Goal: Check status: Check status

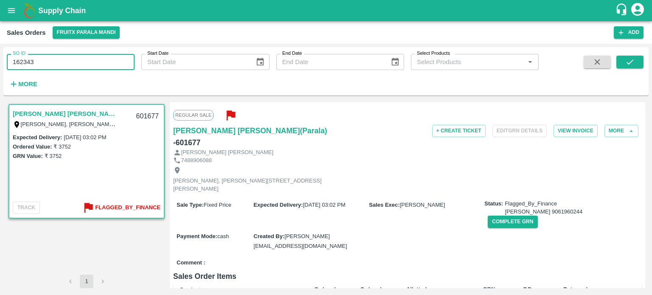
type input "162343"
click at [8, 12] on icon "open drawer" at bounding box center [11, 10] width 9 height 9
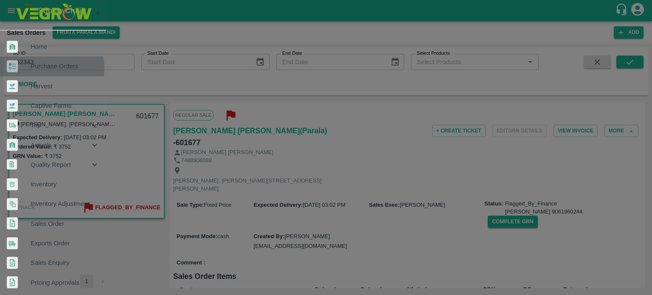
click at [50, 62] on span "Purchase Orders" at bounding box center [65, 66] width 69 height 9
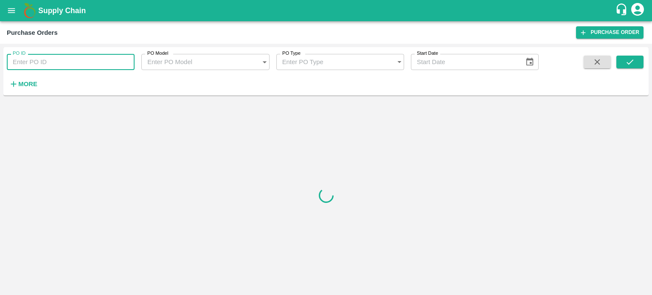
click at [73, 70] on input "PO ID" at bounding box center [71, 62] width 128 height 16
click at [61, 67] on input "PO ID" at bounding box center [71, 62] width 128 height 16
click at [47, 63] on input "PO ID" at bounding box center [71, 62] width 128 height 16
click at [149, 90] on div "PO ID PO ID PO Model PO Model   * PO Type PO Type   * Start Date Start Date More" at bounding box center [269, 69] width 539 height 44
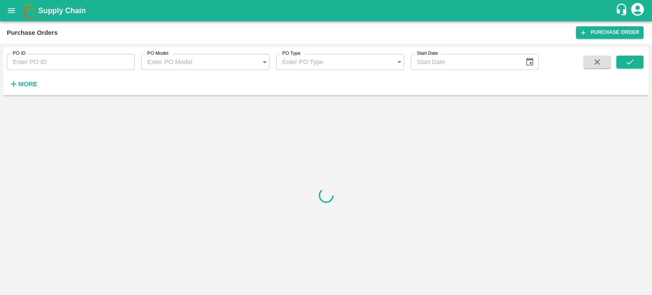
click at [56, 65] on input "PO ID" at bounding box center [71, 62] width 128 height 16
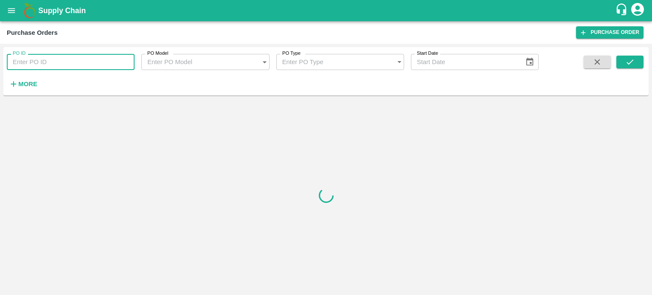
click at [46, 61] on input "PO ID" at bounding box center [71, 62] width 128 height 16
click at [51, 62] on input "PO ID" at bounding box center [71, 62] width 128 height 16
paste input "162343"
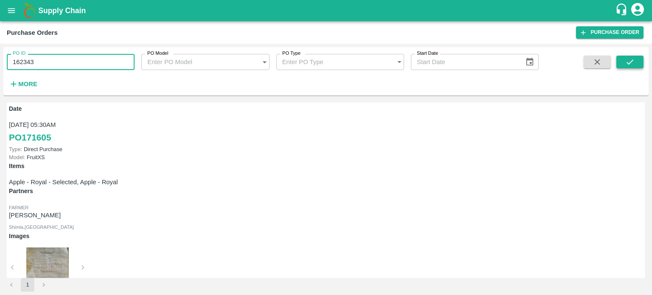
type input "162343"
click at [627, 60] on icon "submit" at bounding box center [629, 61] width 9 height 9
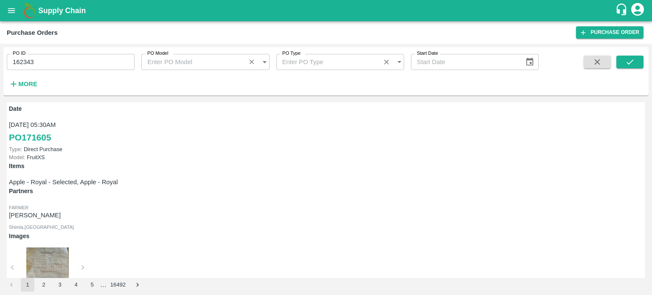
click at [110, 56] on input "162343" at bounding box center [71, 62] width 128 height 16
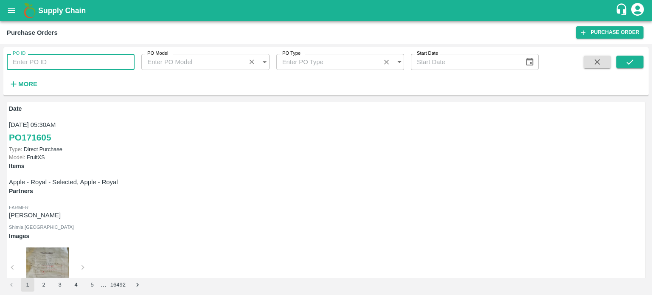
paste input "text"
type input "162343"
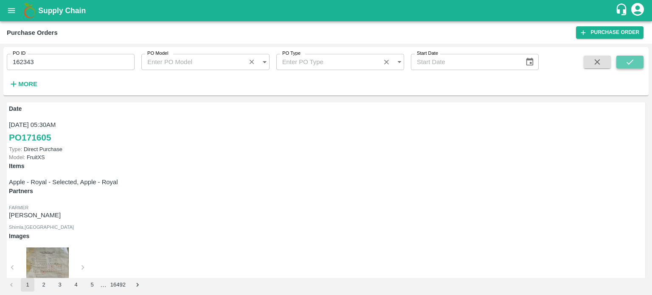
click at [624, 63] on button "submit" at bounding box center [629, 62] width 27 height 13
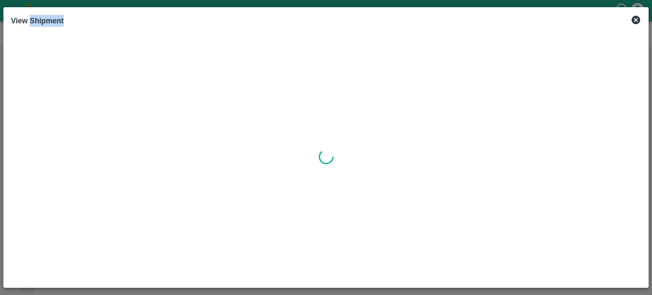
click at [439, 132] on div at bounding box center [326, 157] width 630 height 246
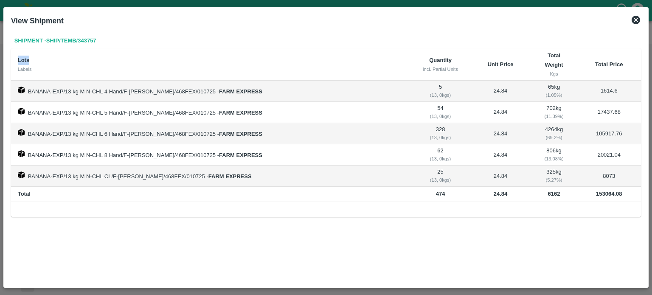
drag, startPoint x: 104, startPoint y: 42, endPoint x: 76, endPoint y: 64, distance: 34.7
click at [76, 64] on div "Shipment - SHIP/TEMB/343757 Lots Labels Quantity incl. Partial Units Unit Price…" at bounding box center [326, 118] width 630 height 168
click at [79, 52] on div "Shipment - SHIP/TEMB/343757 Lots Labels Quantity incl. Partial Units Unit Price…" at bounding box center [326, 118] width 630 height 168
drag, startPoint x: 107, startPoint y: 42, endPoint x: 73, endPoint y: 52, distance: 35.6
click at [73, 52] on div "Shipment - SHIP/TEMB/343757 Lots Labels Quantity incl. Partial Units Unit Price…" at bounding box center [326, 118] width 630 height 168
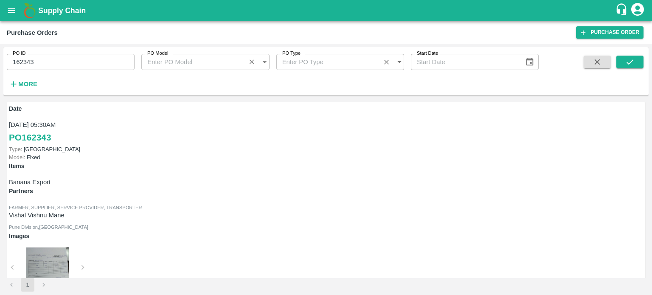
click at [79, 51] on div "PO ID 162343 PO ID" at bounding box center [67, 58] width 135 height 23
click at [78, 53] on div "PO ID 162343 PO ID" at bounding box center [67, 58] width 135 height 23
click at [65, 62] on input "162343" at bounding box center [71, 62] width 128 height 16
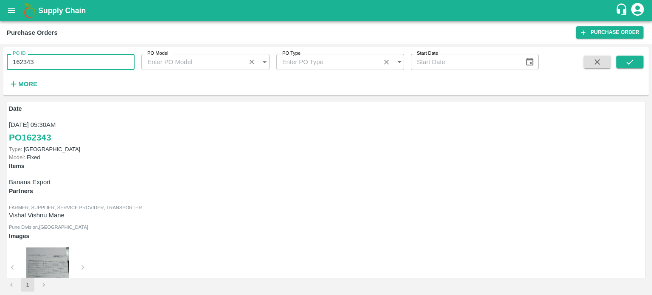
click at [65, 62] on input "162343" at bounding box center [71, 62] width 128 height 16
paste input "text"
type input "162420"
click at [634, 64] on icon "submit" at bounding box center [629, 61] width 9 height 9
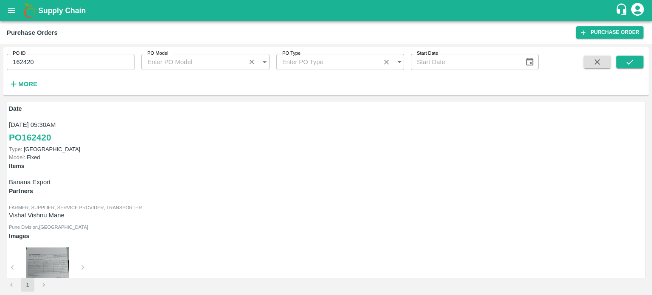
click at [91, 58] on input "162420" at bounding box center [71, 62] width 128 height 16
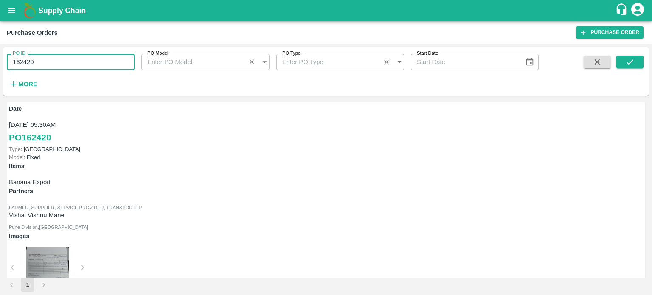
click at [91, 58] on input "162420" at bounding box center [71, 62] width 128 height 16
paste input "text"
click at [640, 59] on button "submit" at bounding box center [629, 62] width 27 height 13
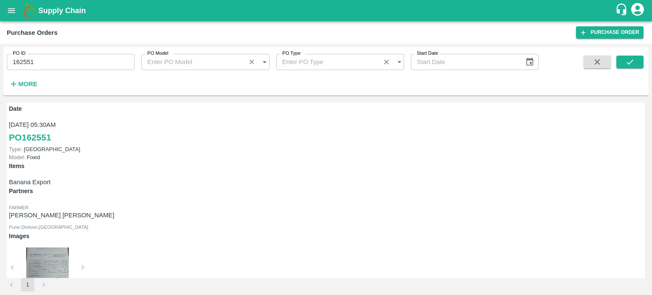
click at [65, 58] on input "162551" at bounding box center [71, 62] width 128 height 16
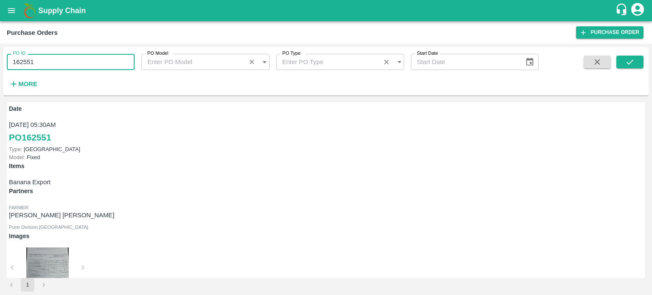
click at [65, 58] on input "162551" at bounding box center [71, 62] width 128 height 16
paste input "text"
click at [623, 64] on button "submit" at bounding box center [629, 62] width 27 height 13
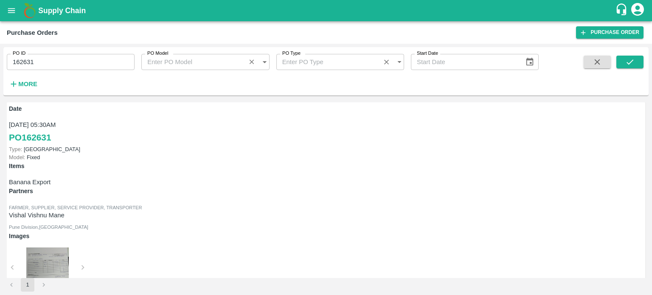
click at [79, 66] on input "162631" at bounding box center [71, 62] width 128 height 16
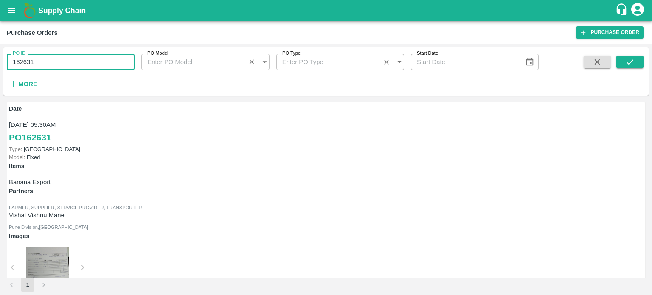
click at [79, 66] on input "162631" at bounding box center [71, 62] width 128 height 16
paste input "text"
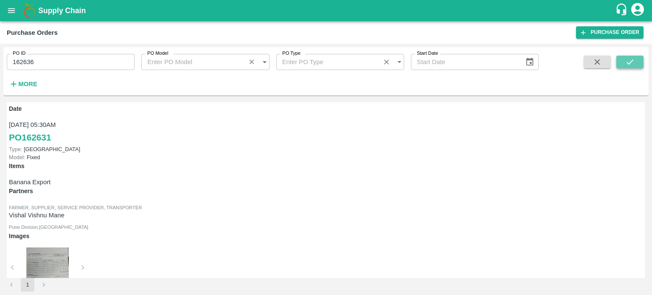
click at [633, 60] on icon "submit" at bounding box center [630, 61] width 7 height 5
click at [81, 61] on input "162636" at bounding box center [71, 62] width 128 height 16
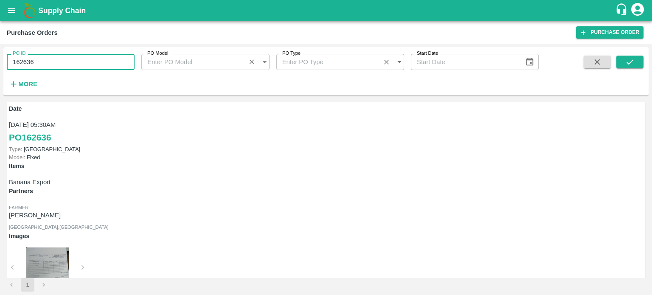
click at [81, 61] on input "162636" at bounding box center [71, 62] width 128 height 16
paste input "text"
click at [638, 67] on button "submit" at bounding box center [629, 62] width 27 height 13
click at [40, 66] on input "171219" at bounding box center [71, 62] width 128 height 16
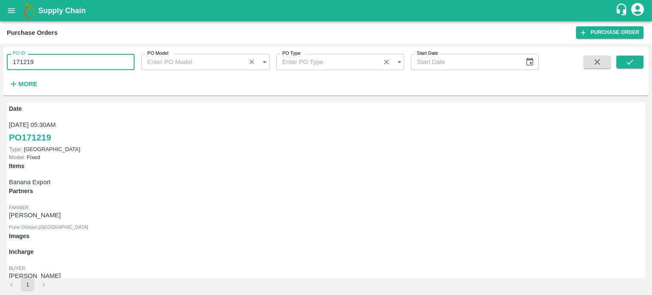
paste input "text"
click at [635, 60] on button "submit" at bounding box center [629, 62] width 27 height 13
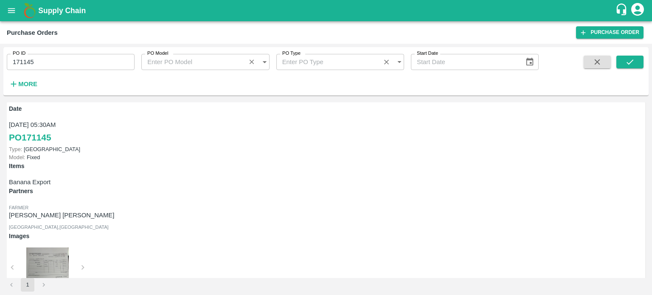
click at [81, 68] on input "171145" at bounding box center [71, 62] width 128 height 16
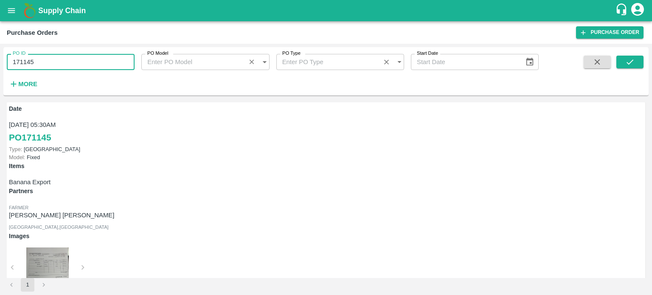
click at [81, 68] on input "171145" at bounding box center [71, 62] width 128 height 16
paste input "text"
click at [626, 56] on button "submit" at bounding box center [629, 62] width 27 height 13
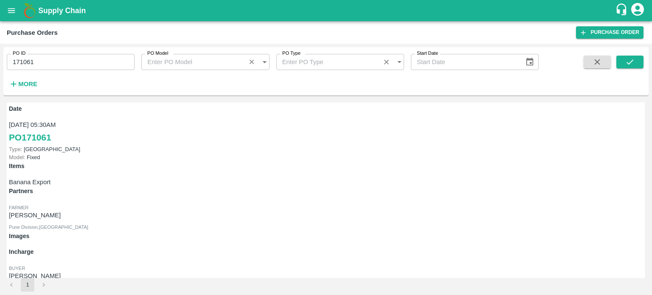
click at [567, 82] on div "PO ID 171061 PO ID PO Model PO Model   * PO Type PO Type   * Start Date Start D…" at bounding box center [325, 72] width 645 height 42
click at [529, 30] on div "Purchase Orders" at bounding box center [291, 32] width 569 height 11
click at [49, 62] on input "171061" at bounding box center [71, 62] width 128 height 16
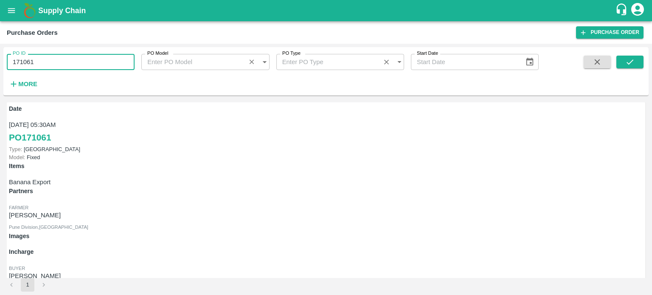
click at [49, 62] on input "171061" at bounding box center [71, 62] width 128 height 16
paste input "text"
click at [622, 58] on button "submit" at bounding box center [629, 62] width 27 height 13
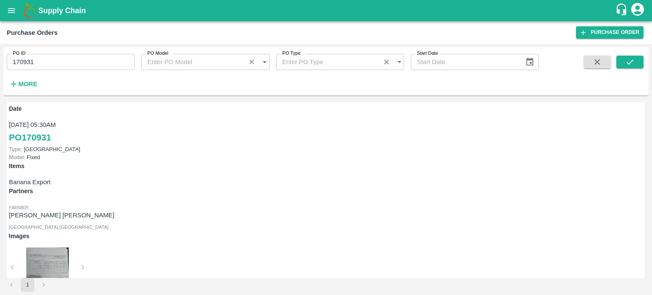
click at [54, 60] on input "170931" at bounding box center [71, 62] width 128 height 16
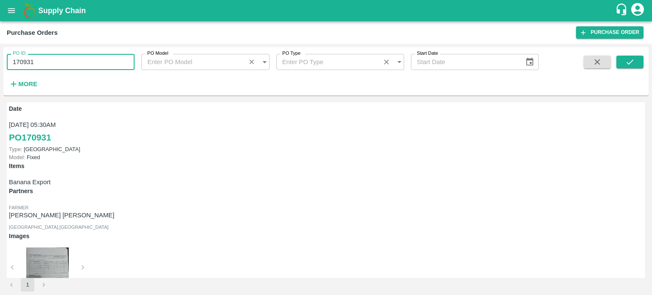
click at [54, 60] on input "170931" at bounding box center [71, 62] width 128 height 16
paste input "text"
click at [627, 61] on icon "submit" at bounding box center [629, 61] width 9 height 9
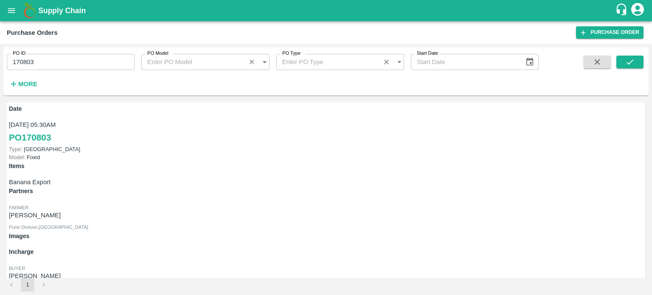
click at [557, 75] on div "PO ID 170803 PO ID PO Model PO Model   * PO Type PO Type   * Start Date Start D…" at bounding box center [325, 72] width 645 height 42
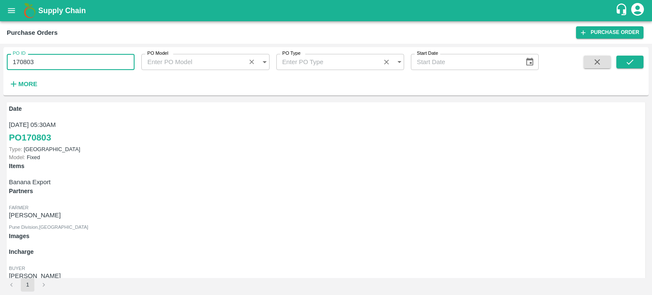
click at [55, 57] on input "170803" at bounding box center [71, 62] width 128 height 16
paste input "text"
click at [624, 59] on button "submit" at bounding box center [629, 62] width 27 height 13
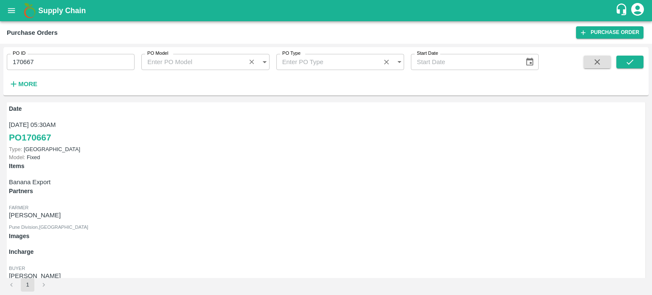
click at [30, 84] on strong "More" at bounding box center [27, 84] width 19 height 7
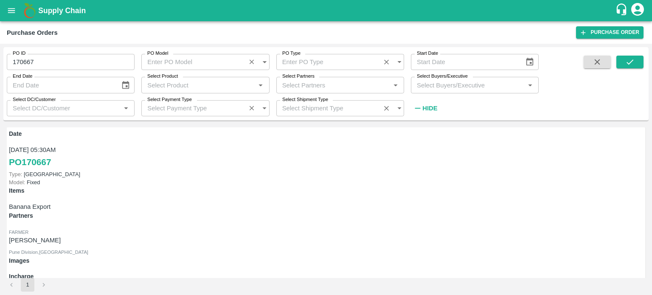
click at [51, 57] on input "170667" at bounding box center [71, 62] width 128 height 16
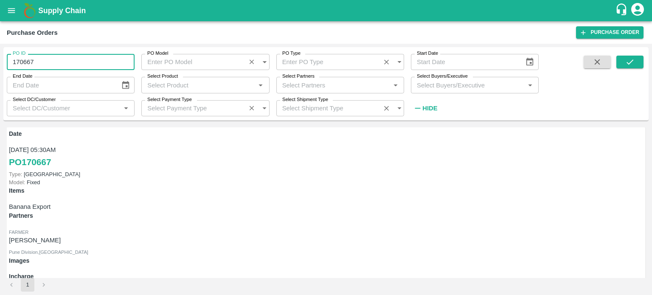
click at [51, 57] on input "170667" at bounding box center [71, 62] width 128 height 16
type input "170667"
click at [333, 82] on input "Select Partners" at bounding box center [333, 84] width 109 height 11
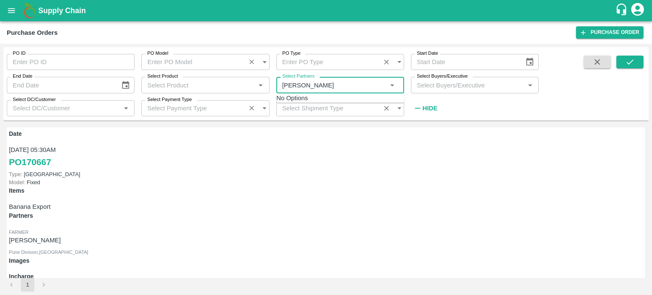
type input "shreya"
type input "170667"
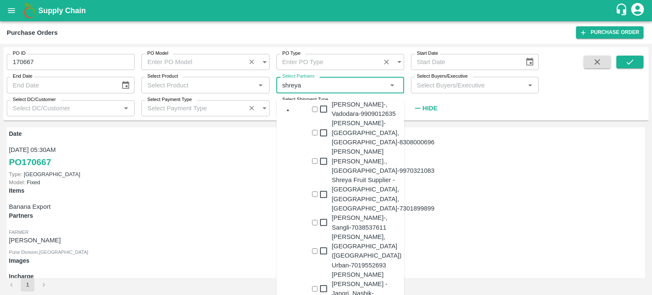
type input "shreyan"
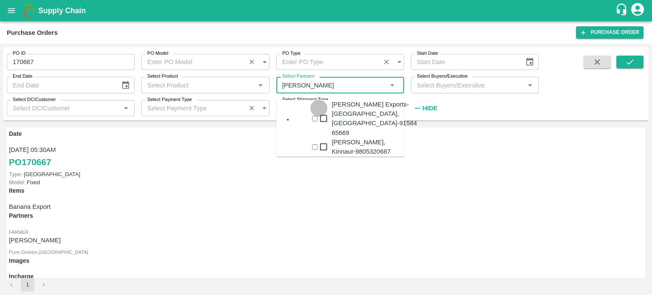
click at [312, 116] on input "checkbox" at bounding box center [315, 119] width 6 height 6
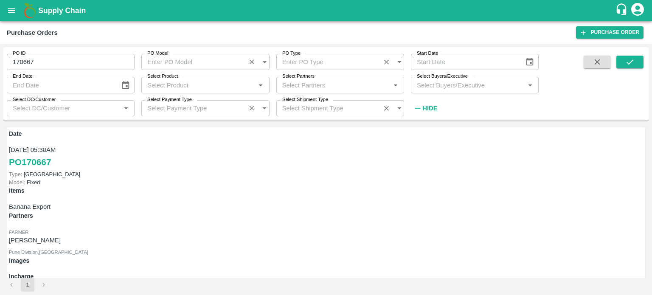
click at [82, 71] on div "End Date End Date" at bounding box center [67, 81] width 135 height 23
click at [68, 61] on input "170667" at bounding box center [71, 62] width 128 height 16
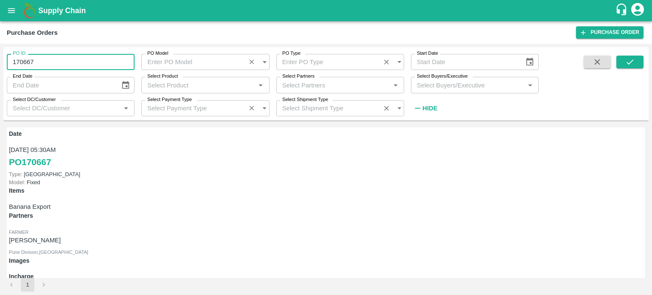
type input "170667"
click at [532, 61] on icon "Choose date" at bounding box center [529, 61] width 9 height 9
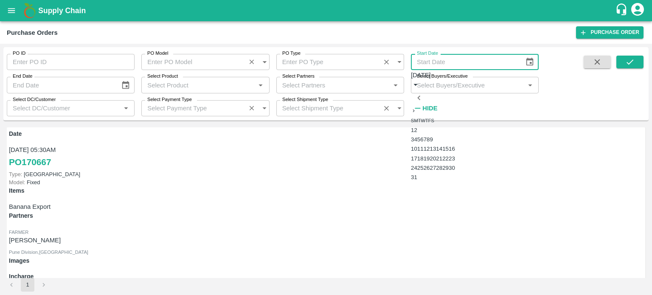
click at [420, 96] on icon "Previous month" at bounding box center [418, 98] width 3 height 5
click at [414, 127] on button "1" at bounding box center [412, 130] width 3 height 6
type input "01/07/2025"
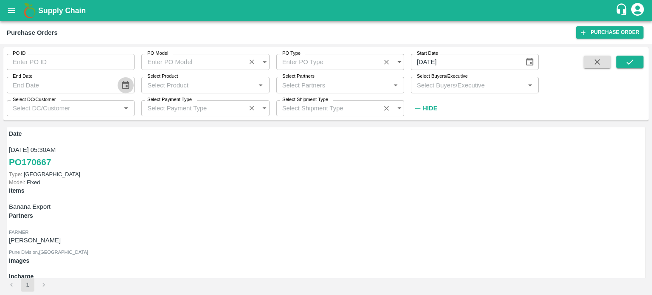
click at [129, 84] on icon "Choose date" at bounding box center [125, 85] width 9 height 9
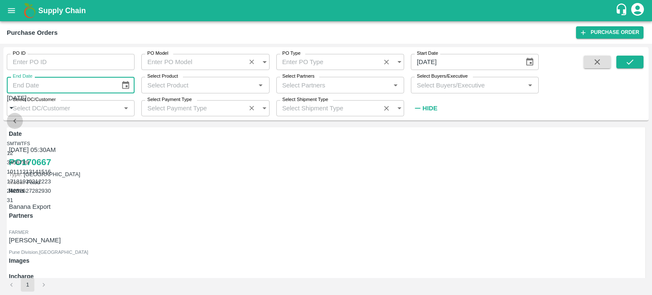
click at [23, 113] on button "Previous month" at bounding box center [15, 121] width 16 height 16
click at [38, 194] on button "31" at bounding box center [35, 191] width 6 height 6
type input "31/07/2025"
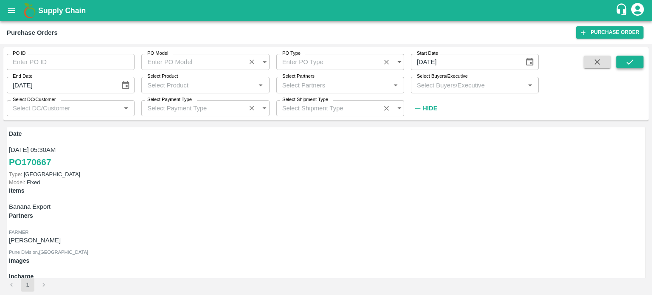
click at [628, 60] on icon "submit" at bounding box center [629, 61] width 9 height 9
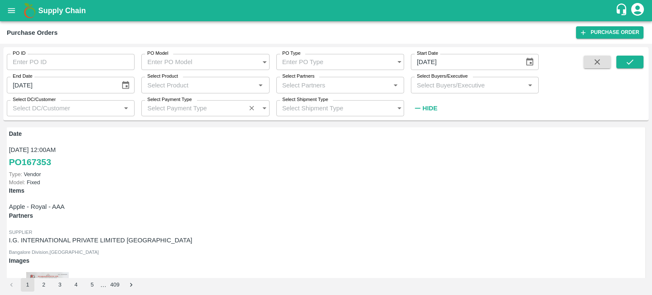
click at [336, 91] on div "Select Partners   *" at bounding box center [340, 85] width 128 height 16
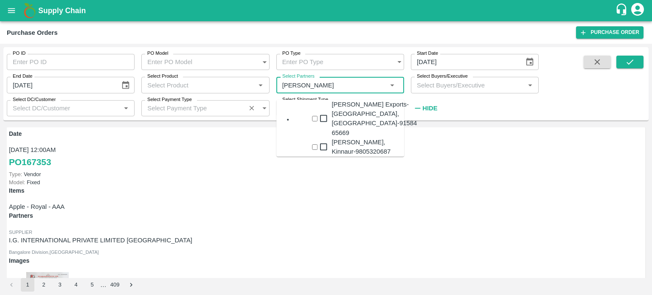
type input "shreyansh"
click at [312, 116] on input "checkbox" at bounding box center [315, 119] width 6 height 6
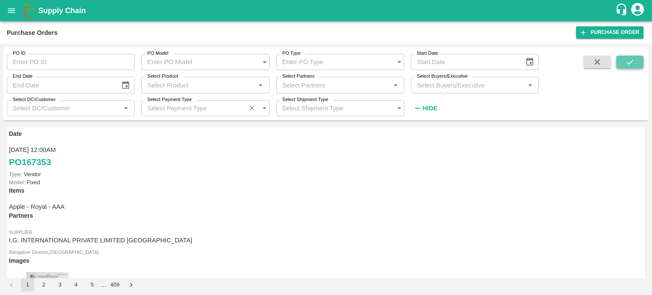
click at [630, 66] on icon "submit" at bounding box center [629, 61] width 9 height 9
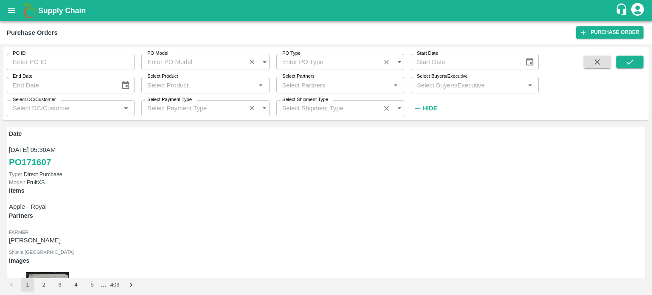
click at [347, 81] on input "Select Partners" at bounding box center [333, 84] width 109 height 11
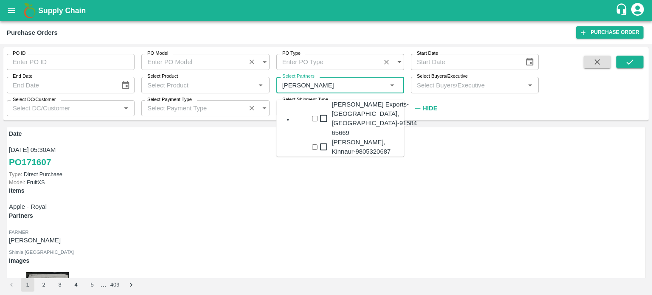
type input "shreyansh"
click at [312, 116] on input "checkbox" at bounding box center [315, 119] width 6 height 6
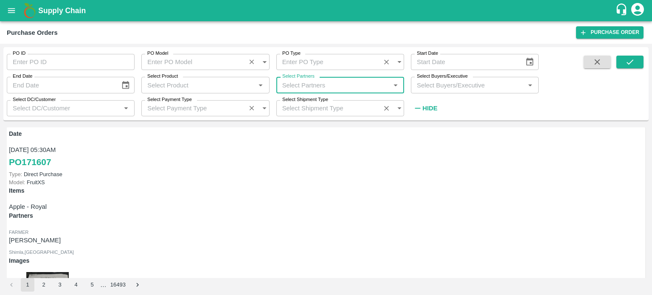
click at [343, 85] on input "Select Partners" at bounding box center [333, 84] width 109 height 11
click at [344, 81] on input "Select Partners" at bounding box center [333, 84] width 109 height 11
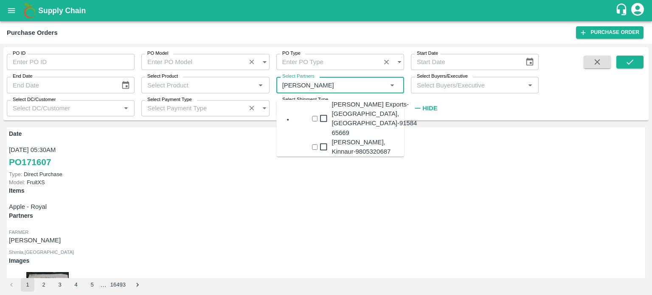
type input "shreyans"
click at [312, 116] on input "checkbox" at bounding box center [315, 119] width 6 height 6
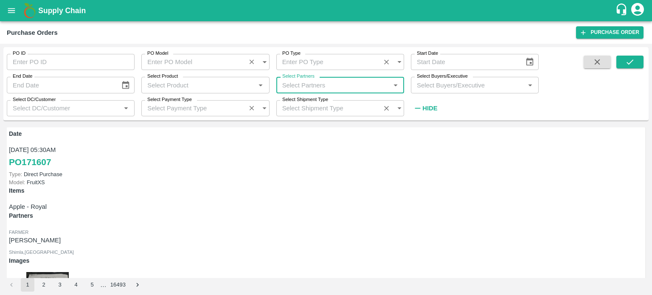
click at [371, 81] on input "Select Partners" at bounding box center [333, 84] width 109 height 11
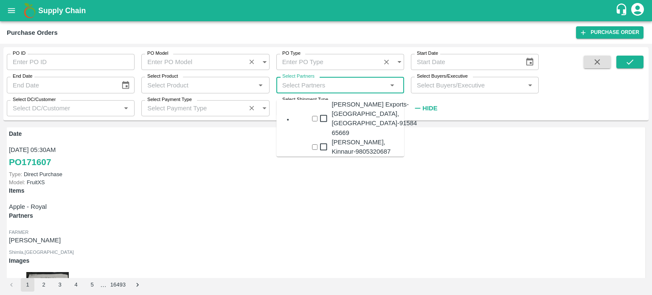
click at [312, 116] on input "checkbox" at bounding box center [315, 119] width 6 height 6
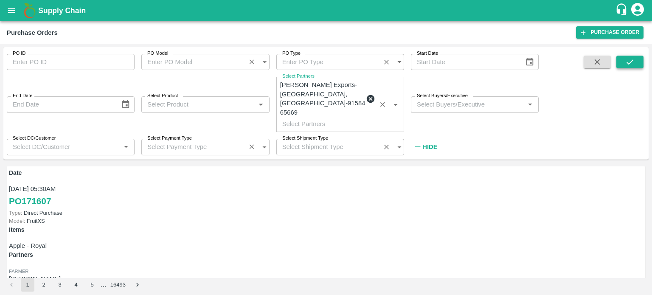
click at [623, 59] on button "submit" at bounding box center [629, 62] width 27 height 13
click at [532, 62] on icon "Choose date" at bounding box center [529, 61] width 9 height 9
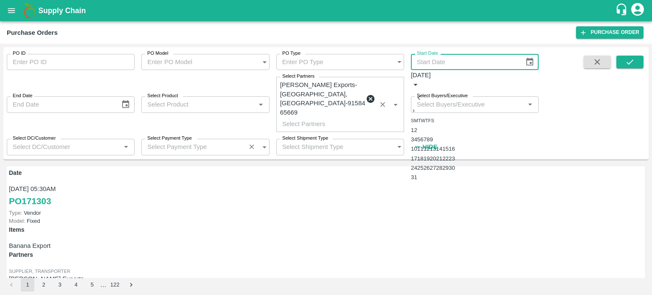
click at [424, 93] on icon "Previous month" at bounding box center [418, 97] width 9 height 9
click at [414, 127] on button "1" at bounding box center [412, 130] width 3 height 6
type input "01/07/2025"
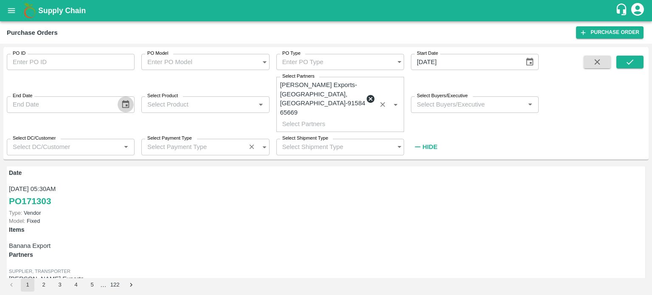
click at [124, 100] on icon "Choose date" at bounding box center [125, 104] width 9 height 9
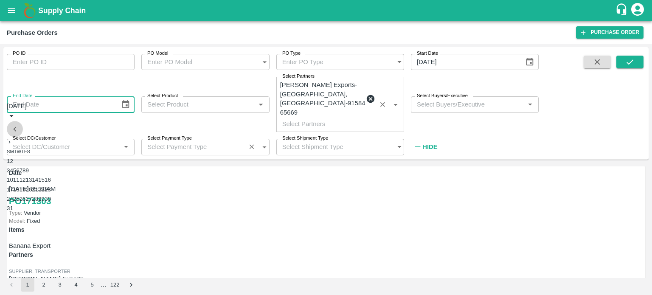
click at [20, 124] on icon "Previous month" at bounding box center [14, 128] width 9 height 9
click at [38, 202] on button "31" at bounding box center [35, 199] width 6 height 6
type input "31/07/2025"
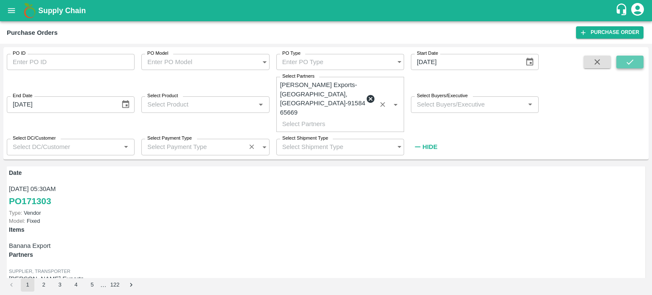
click at [618, 63] on button "submit" at bounding box center [629, 62] width 27 height 13
click at [90, 63] on input "PO ID" at bounding box center [71, 62] width 128 height 16
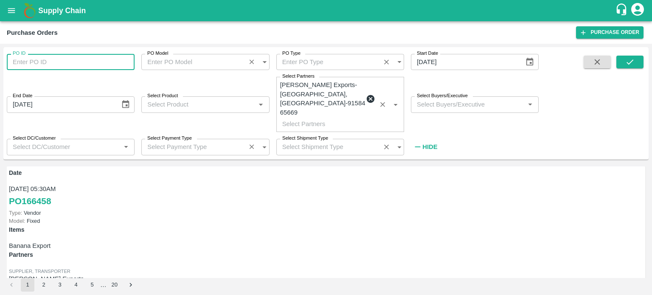
paste input "162350"
type input "162350"
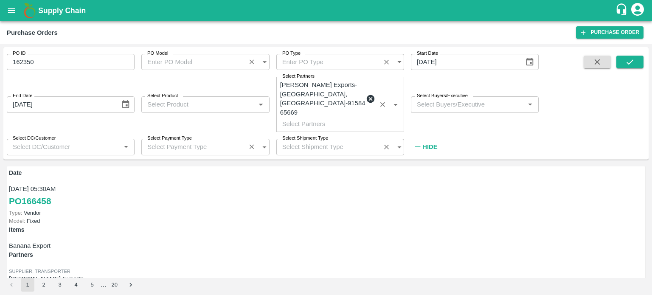
click at [634, 55] on div "PO ID 162350 PO ID PO Model PO Model   * PO Type PO Type   * Start Date 01/07/2…" at bounding box center [325, 103] width 645 height 105
click at [632, 57] on button "submit" at bounding box center [629, 62] width 27 height 13
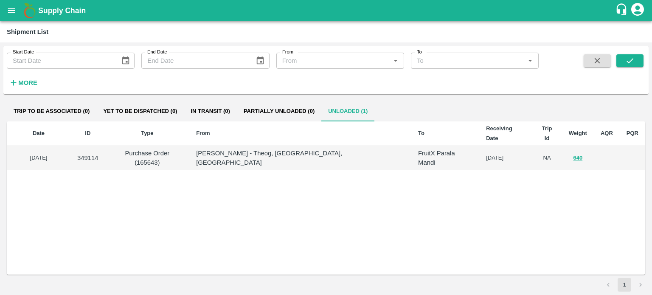
click at [28, 81] on strong "More" at bounding box center [27, 82] width 19 height 7
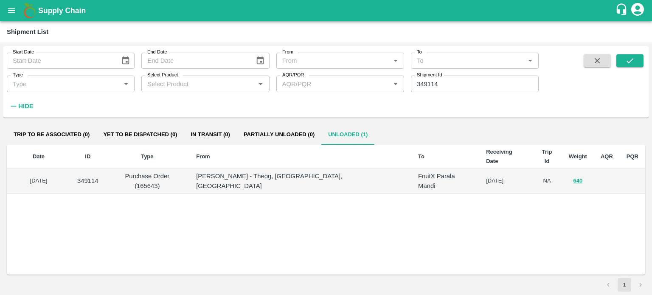
click at [450, 81] on input "349114" at bounding box center [475, 84] width 128 height 16
type input "343757"
click at [628, 56] on button "submit" at bounding box center [629, 60] width 27 height 13
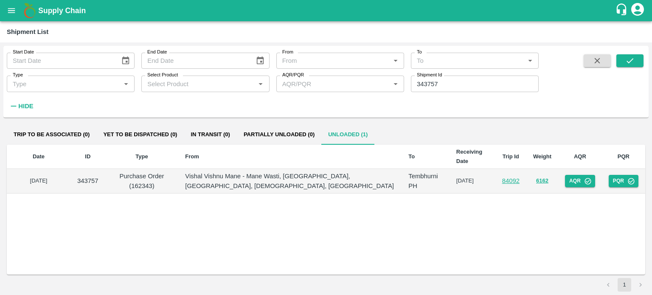
click at [507, 180] on link "84092" at bounding box center [510, 180] width 17 height 7
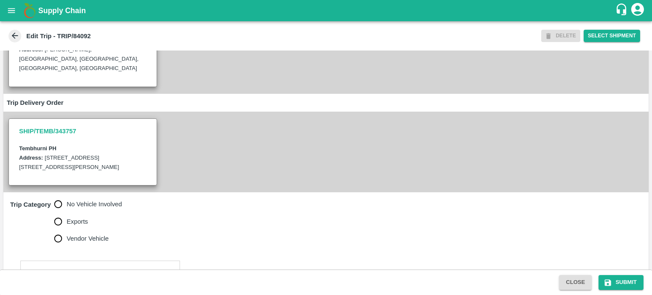
scroll to position [122, 0]
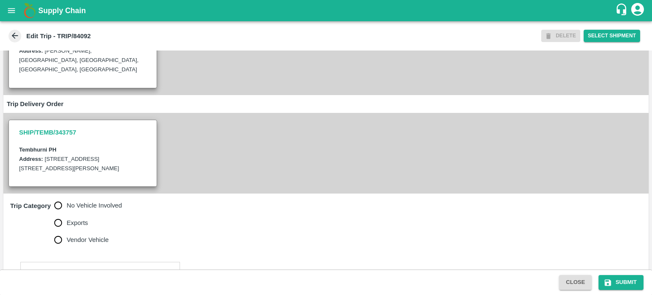
click at [51, 127] on h3 "SHIP/TEMB/343757" at bounding box center [82, 132] width 127 height 11
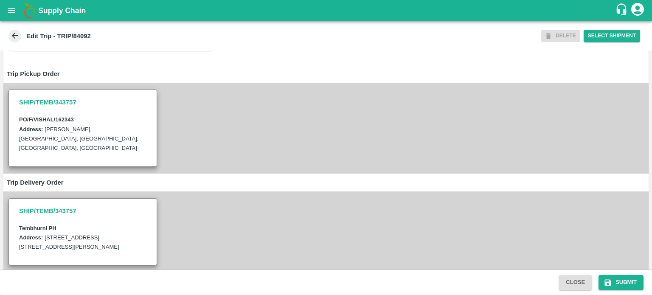
scroll to position [0, 0]
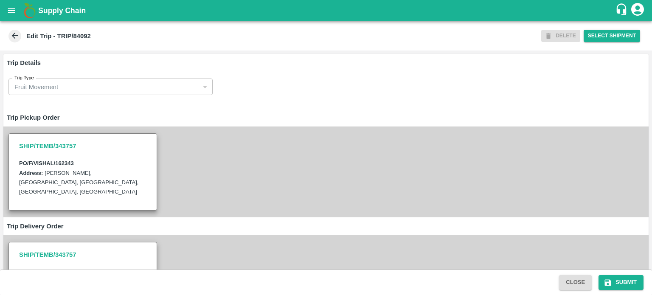
click at [14, 35] on icon at bounding box center [15, 36] width 6 height 6
click at [12, 39] on icon at bounding box center [14, 35] width 9 height 9
click at [7, 8] on icon "open drawer" at bounding box center [11, 10] width 9 height 9
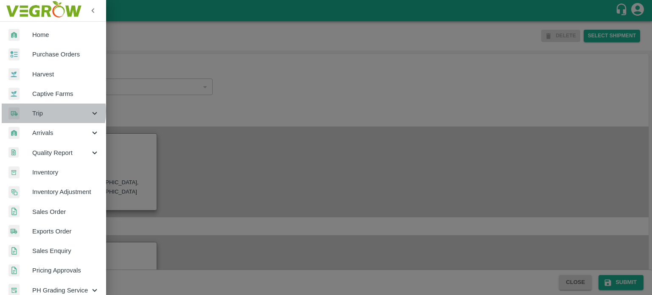
click at [48, 112] on span "Trip" at bounding box center [61, 113] width 58 height 9
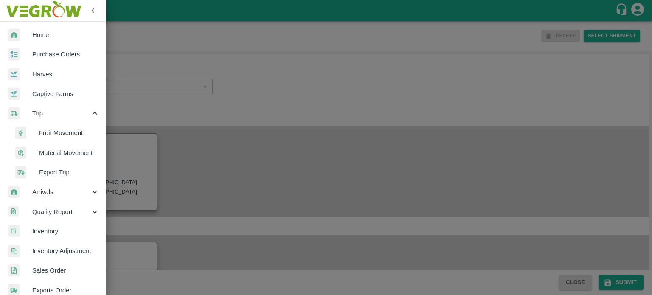
click at [42, 132] on span "Fruit Movement" at bounding box center [69, 132] width 60 height 9
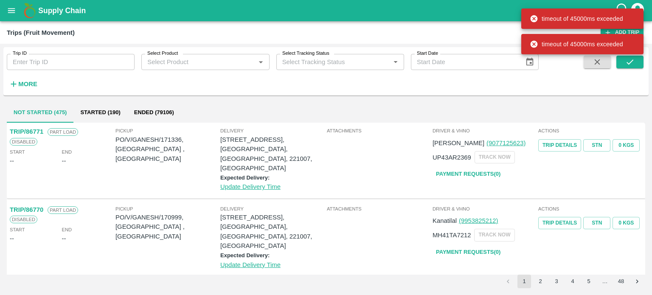
click at [7, 8] on icon "open drawer" at bounding box center [11, 10] width 9 height 9
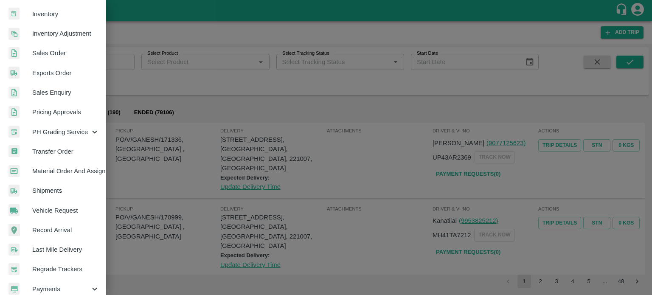
scroll to position [227, 0]
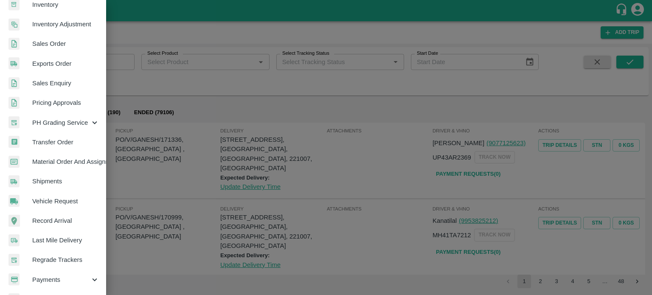
click at [49, 181] on span "Shipments" at bounding box center [65, 181] width 67 height 9
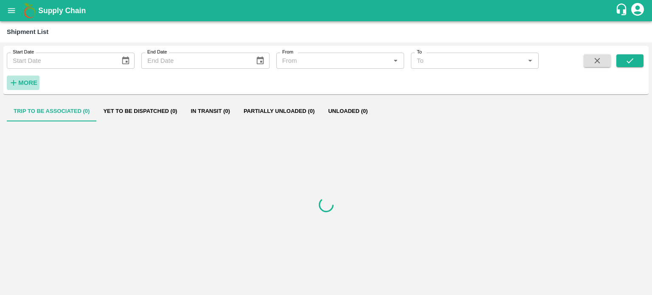
click at [29, 81] on strong "More" at bounding box center [27, 82] width 19 height 7
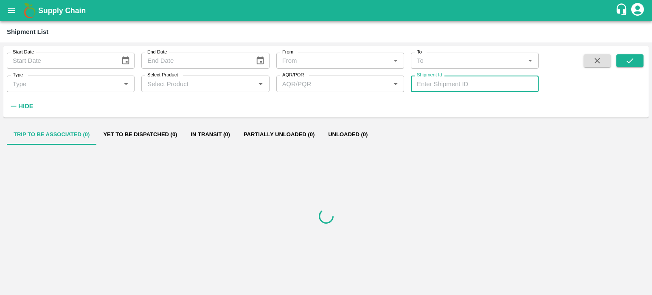
click at [430, 89] on input "Shipment Id" at bounding box center [475, 84] width 128 height 16
click at [630, 85] on span at bounding box center [629, 83] width 27 height 58
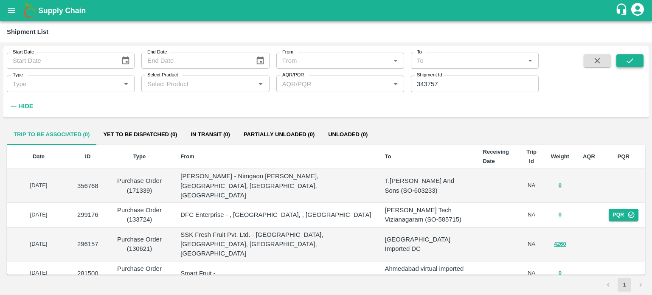
click at [632, 64] on icon "submit" at bounding box center [629, 60] width 9 height 9
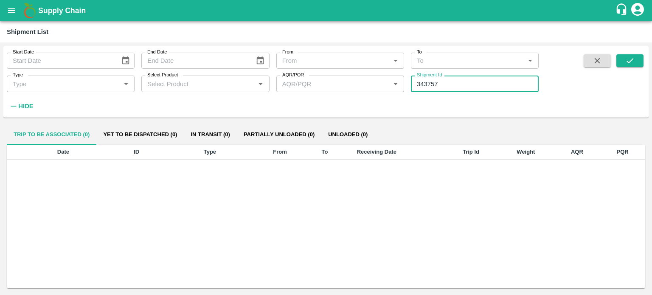
click at [437, 86] on input "343757" at bounding box center [475, 84] width 128 height 16
type input "343757"
paste input "text"
type input "343757"
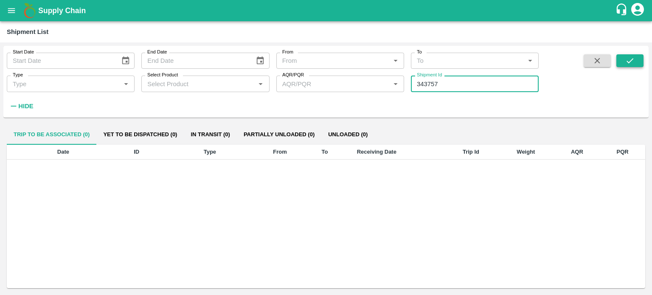
click at [633, 66] on button "submit" at bounding box center [629, 60] width 27 height 13
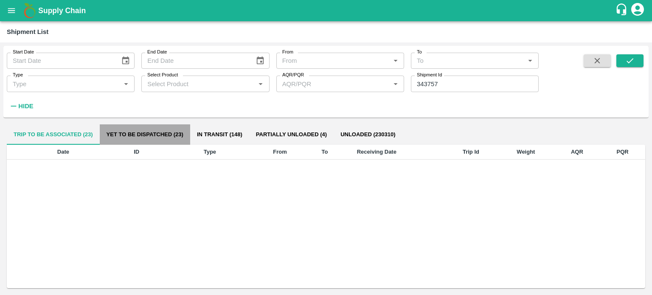
click at [124, 137] on button "Yet to be dispatched (23)" at bounding box center [145, 134] width 90 height 20
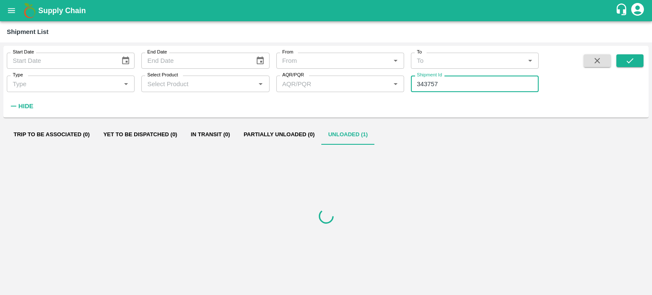
click at [429, 91] on input "343757" at bounding box center [475, 84] width 128 height 16
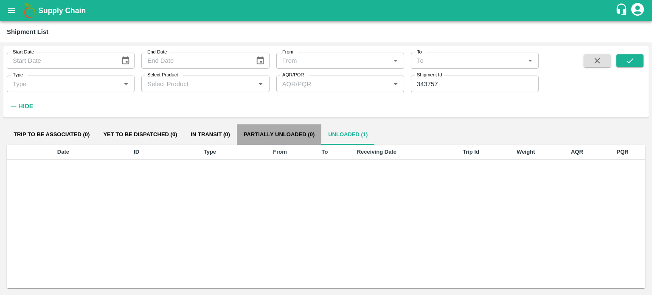
click at [300, 135] on button "Partially Unloaded (0)" at bounding box center [279, 134] width 84 height 20
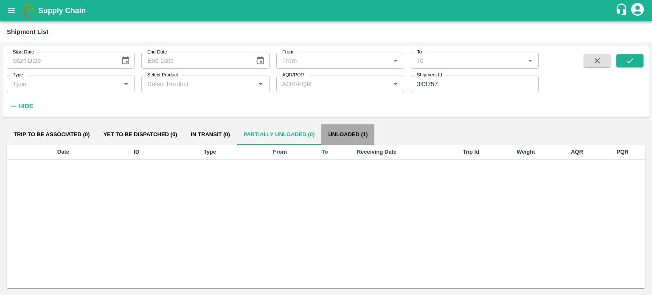
click at [348, 138] on button "Unloaded (1)" at bounding box center [347, 134] width 53 height 20
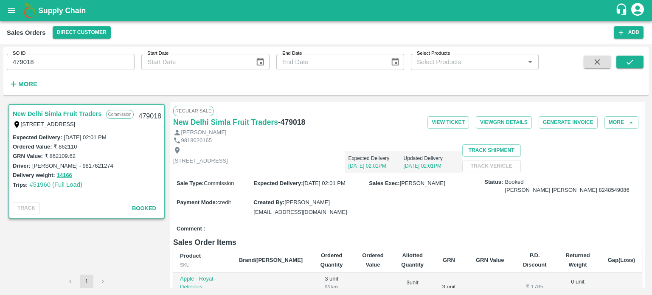
scroll to position [246, 0]
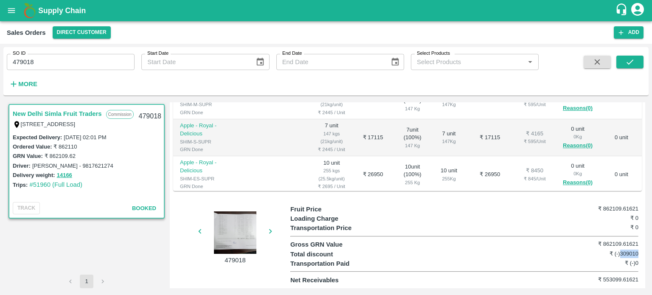
click at [9, 1] on button "open drawer" at bounding box center [12, 11] width 20 height 20
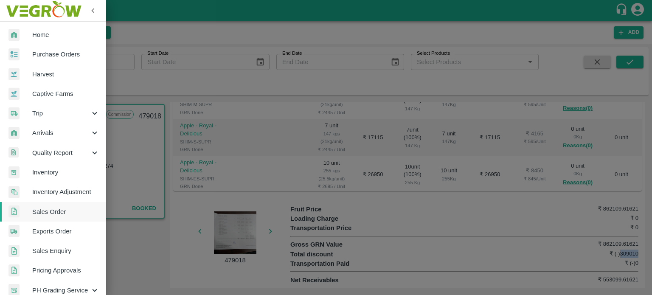
click at [39, 111] on span "Trip" at bounding box center [61, 113] width 58 height 9
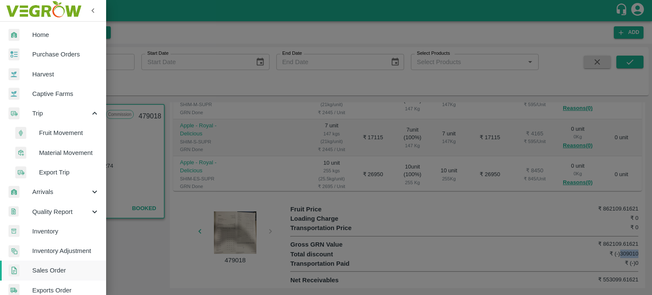
click at [43, 134] on span "Fruit Movement" at bounding box center [69, 132] width 60 height 9
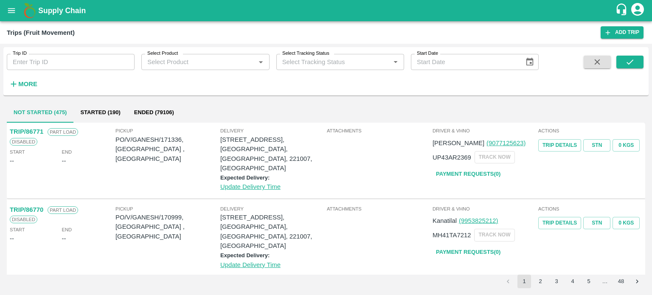
click at [49, 65] on input "Trip ID" at bounding box center [71, 62] width 128 height 16
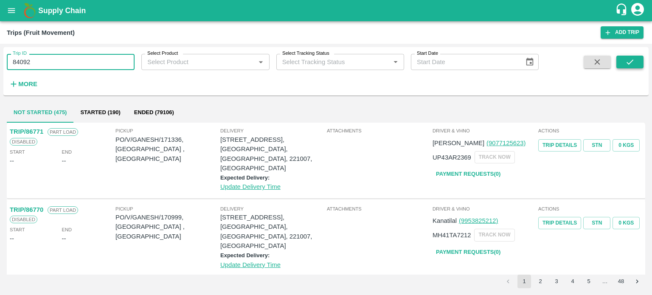
type input "84092"
click at [628, 58] on icon "submit" at bounding box center [629, 61] width 9 height 9
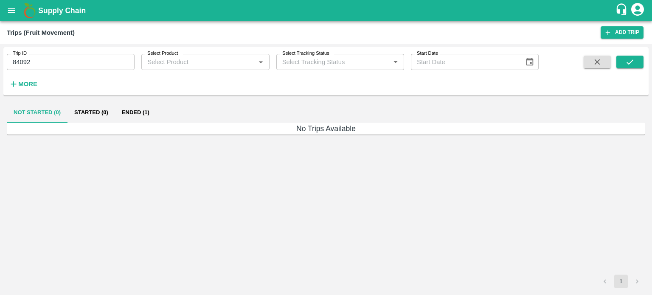
click at [136, 113] on button "Ended (1)" at bounding box center [135, 112] width 41 height 20
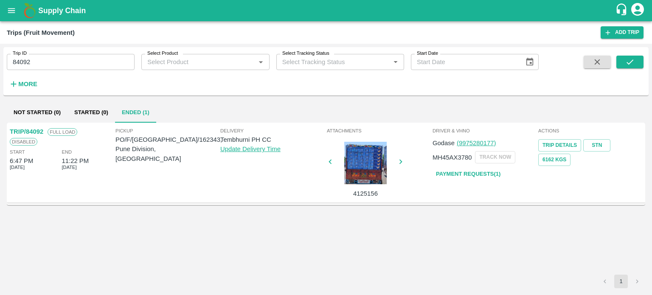
click at [285, 99] on div "Not Started (0) Started (0) Ended (1) TRIP/84092 Full Load Disabled Start 6:47 …" at bounding box center [325, 195] width 645 height 193
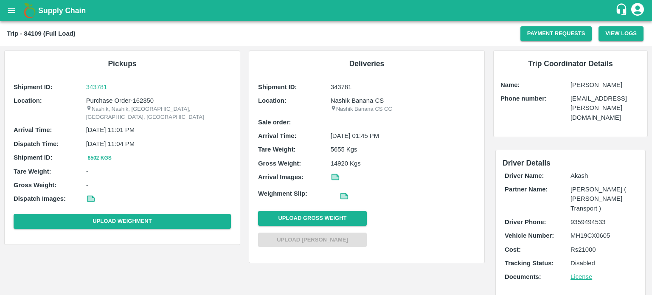
click at [341, 125] on div "Sale order:" at bounding box center [366, 122] width 217 height 9
